Goal: Information Seeking & Learning: Learn about a topic

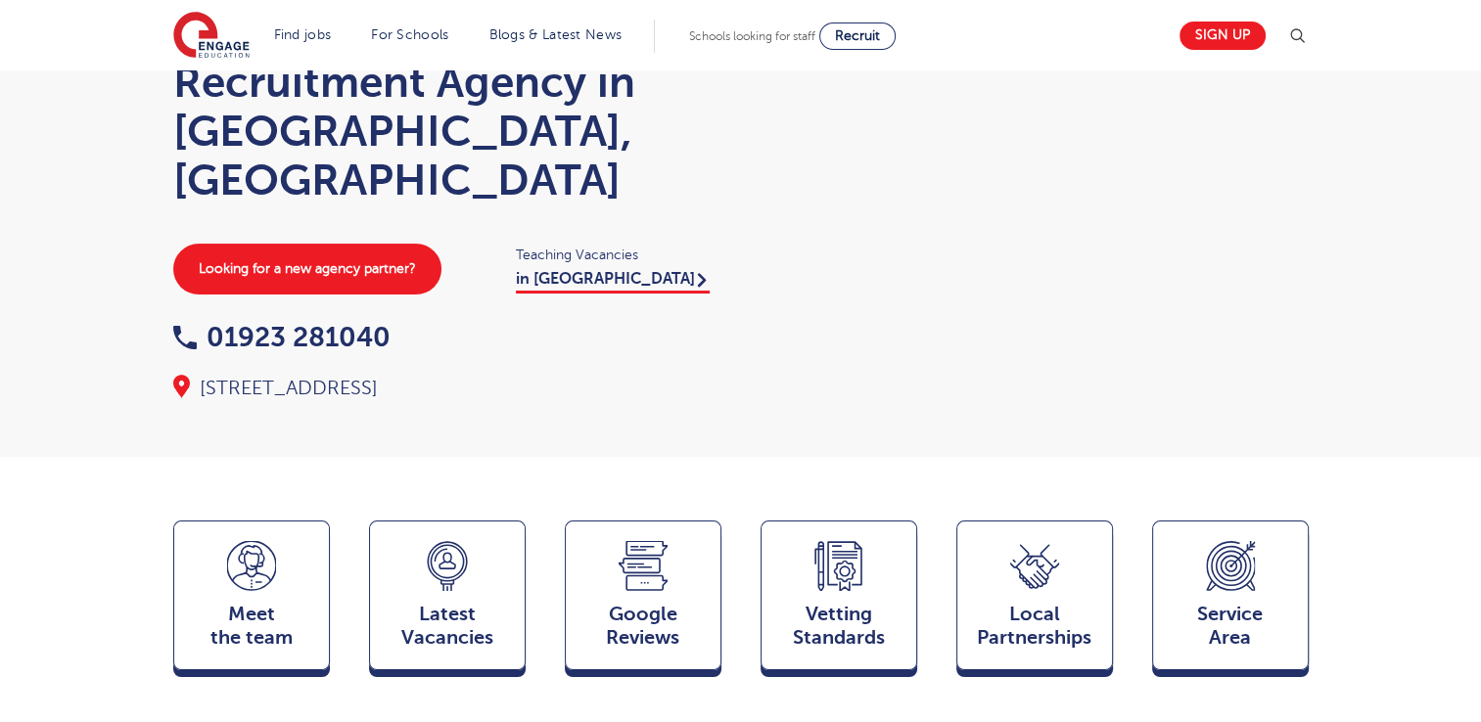
scroll to position [157, 0]
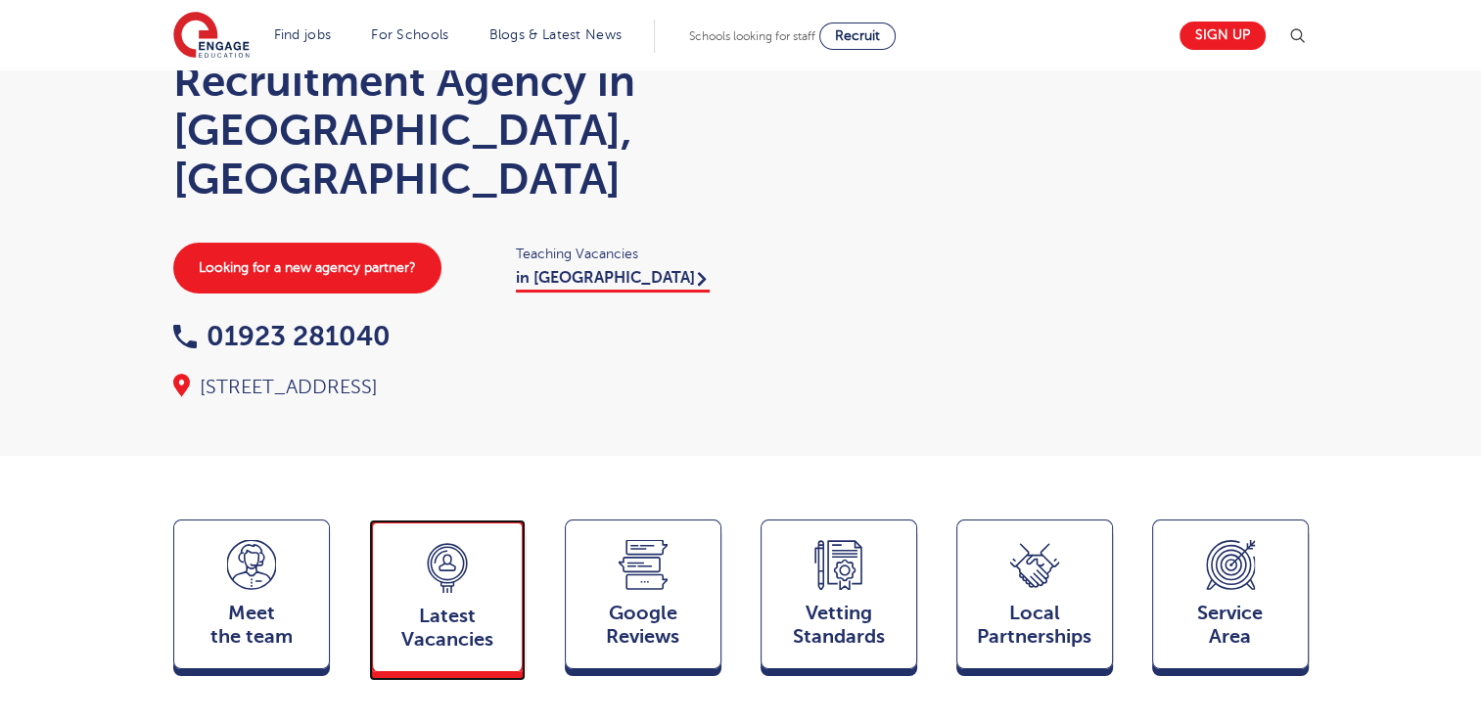
click at [453, 581] on icon at bounding box center [446, 586] width 13 height 11
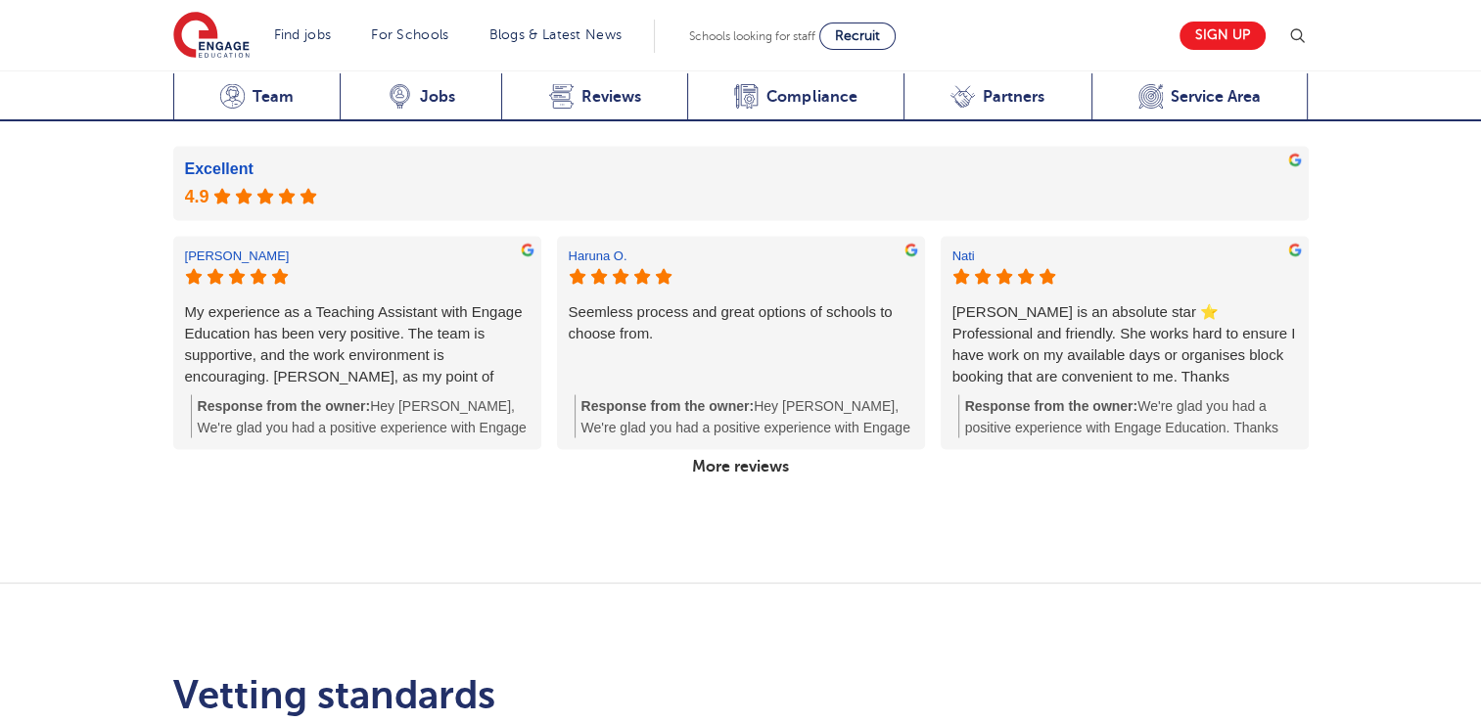
scroll to position [3603, 0]
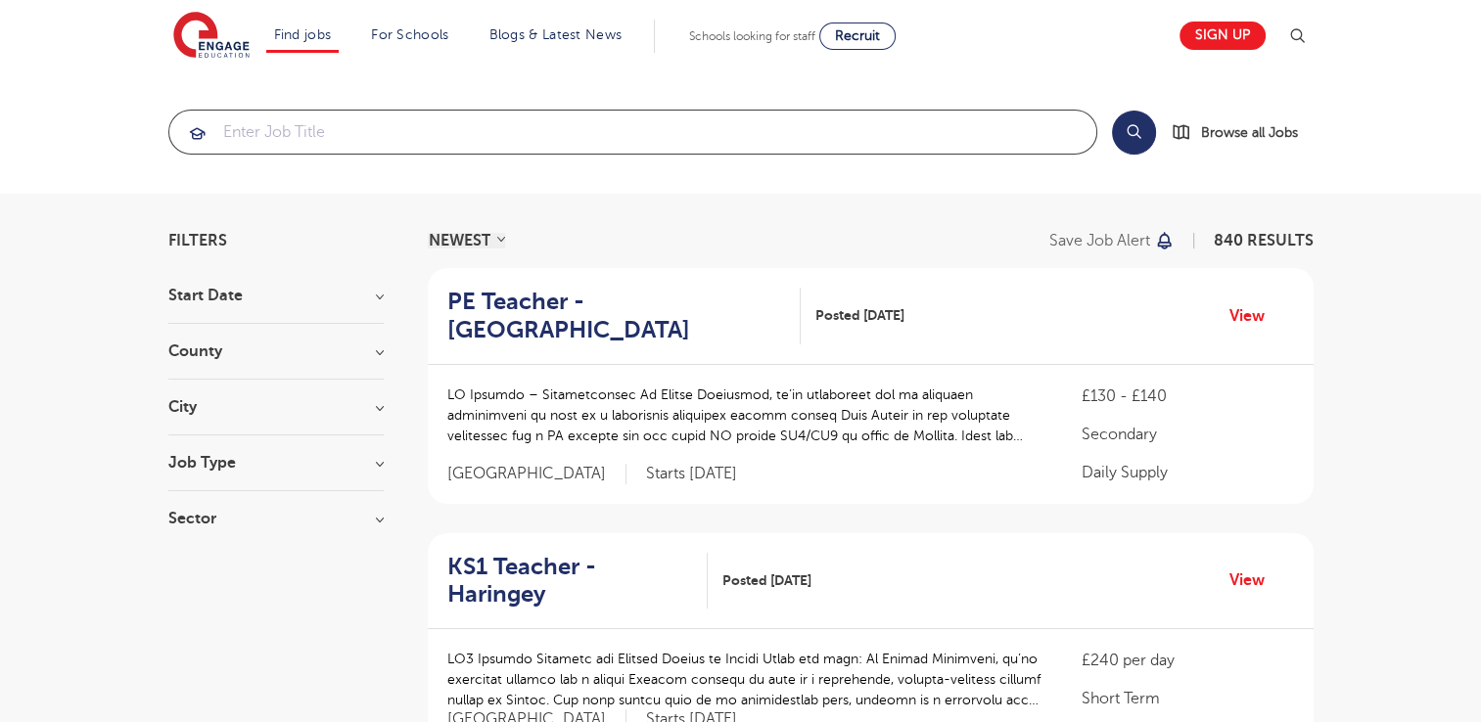
click at [243, 139] on input "search" at bounding box center [632, 132] width 927 height 43
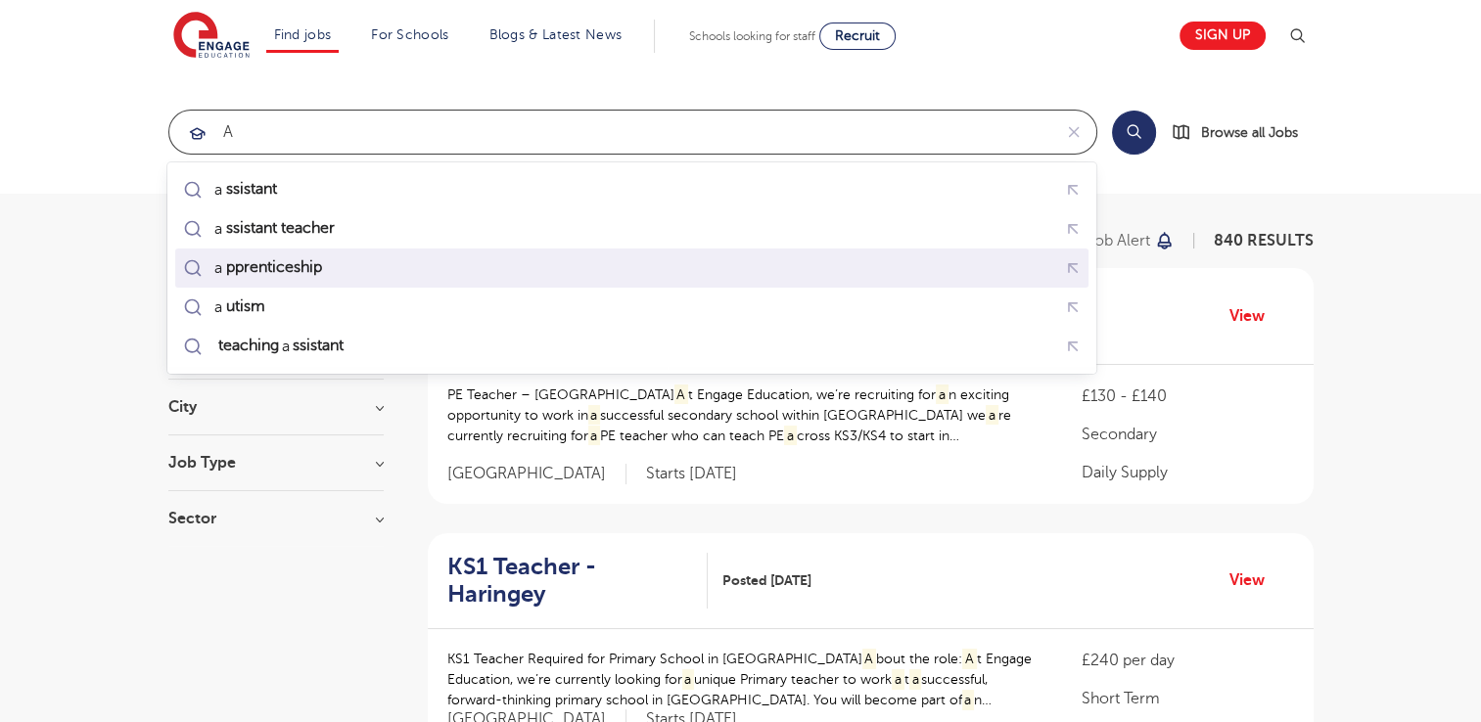
click at [274, 260] on mark "pprenticeship" at bounding box center [273, 266] width 102 height 23
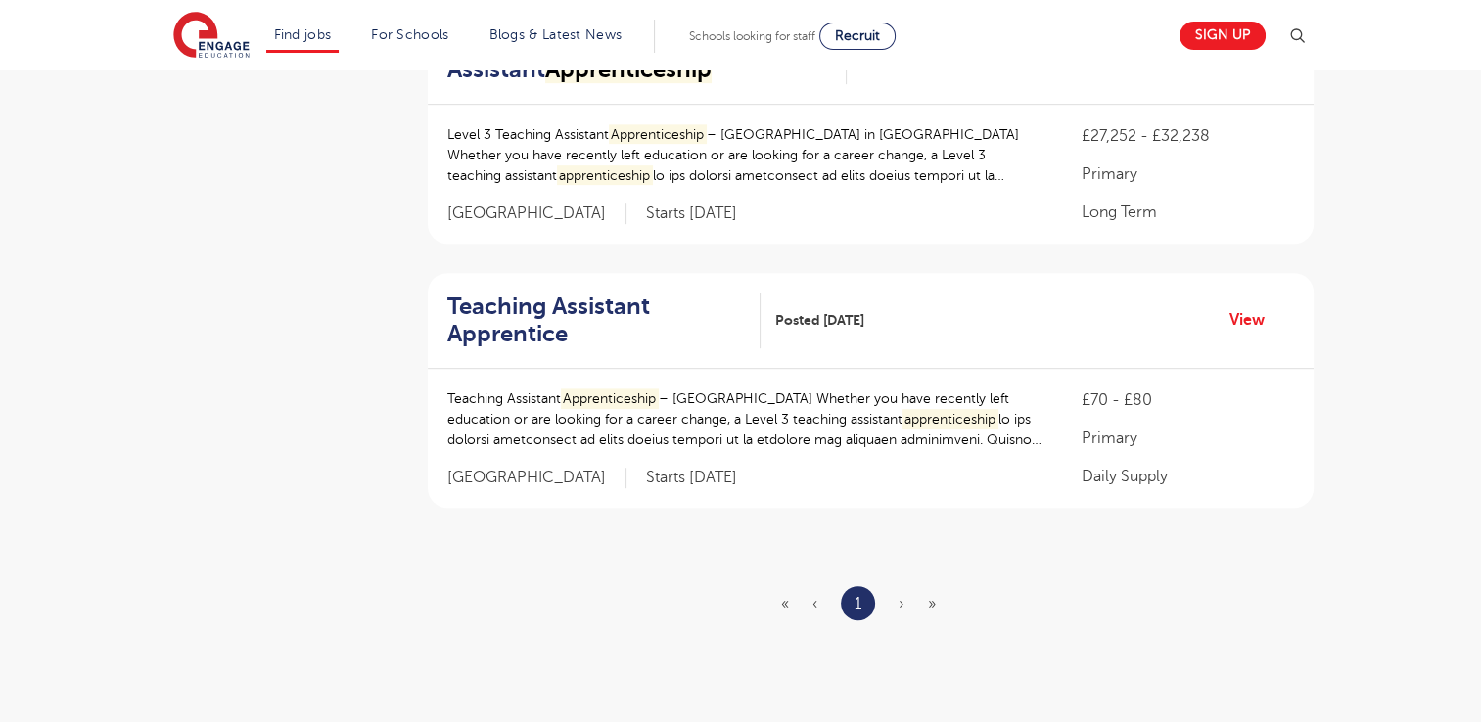
scroll to position [1031, 0]
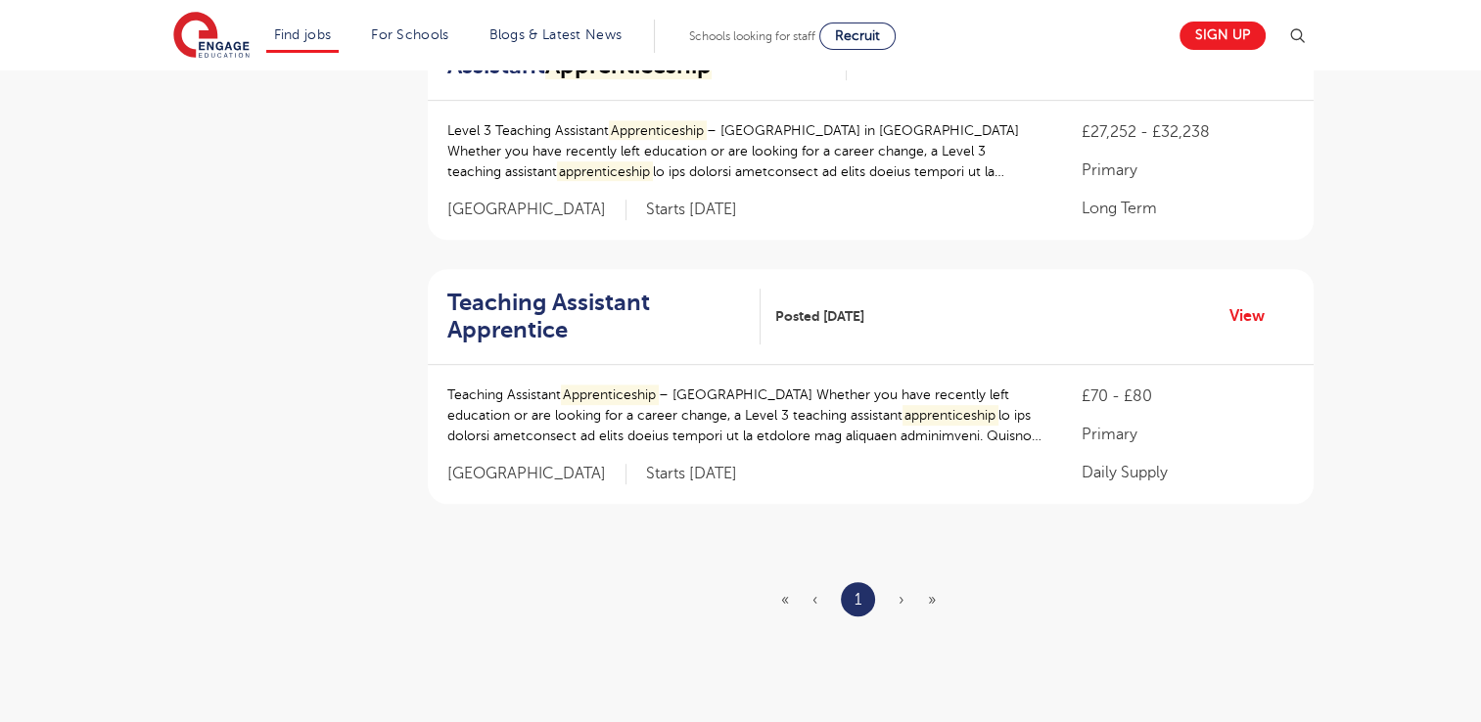
type input "apprenticeship"
click at [901, 602] on span "›" at bounding box center [902, 600] width 6 height 18
click at [902, 595] on span "›" at bounding box center [902, 600] width 6 height 18
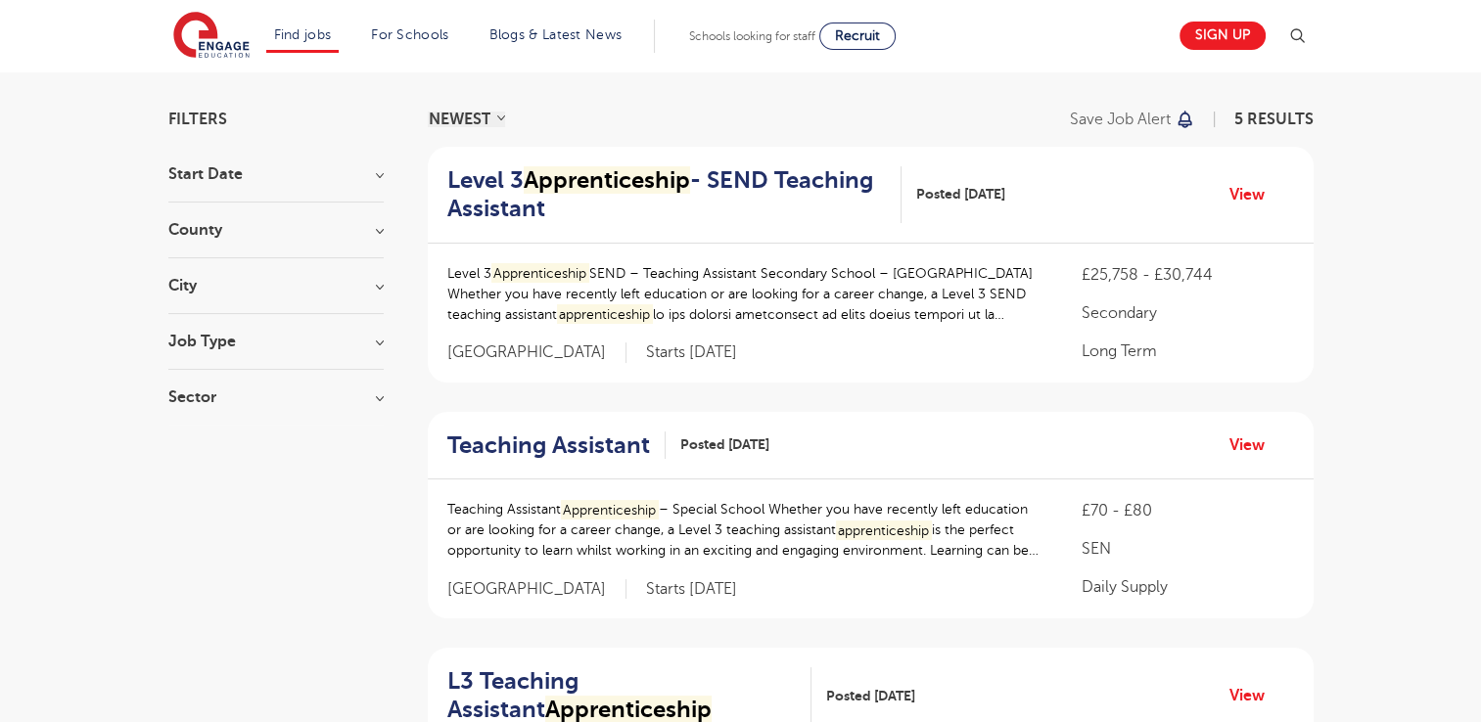
scroll to position [117, 0]
